Goal: Navigation & Orientation: Find specific page/section

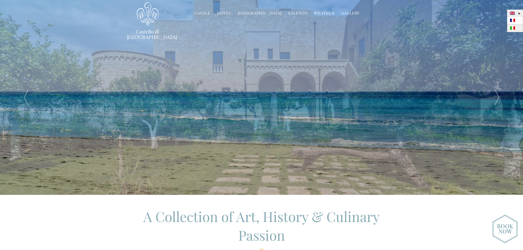
click at [511, 25] on link at bounding box center [515, 28] width 16 height 8
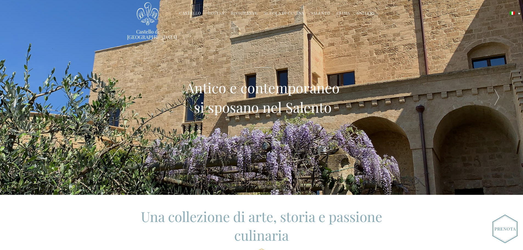
click at [221, 12] on link "Hotels" at bounding box center [215, 13] width 17 height 6
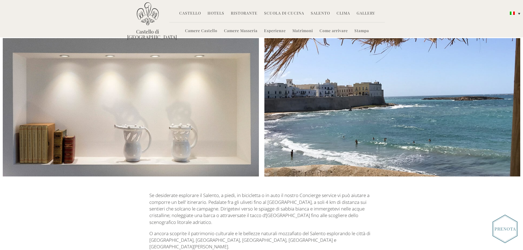
scroll to position [948, 0]
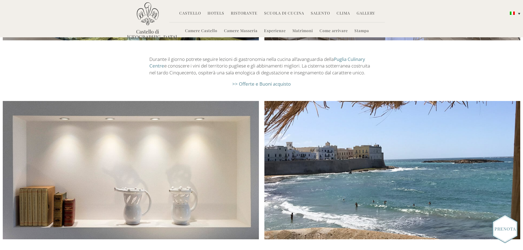
click at [497, 234] on img at bounding box center [504, 228] width 25 height 29
